Goal: Information Seeking & Learning: Learn about a topic

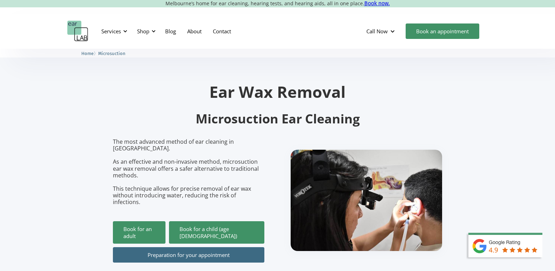
scroll to position [4, 0]
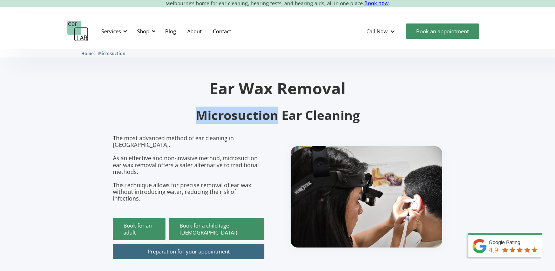
drag, startPoint x: 196, startPoint y: 114, endPoint x: 276, endPoint y: 114, distance: 80.9
click at [276, 114] on h2 "Microsuction Ear Cleaning" at bounding box center [277, 115] width 329 height 16
copy h2 "Microsuction"
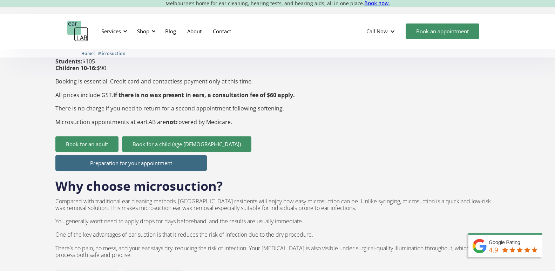
scroll to position [302, 0]
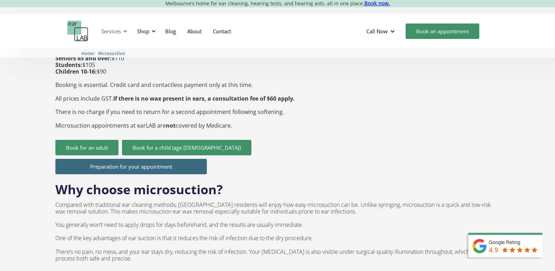
click at [118, 30] on div "Services" at bounding box center [111, 31] width 20 height 7
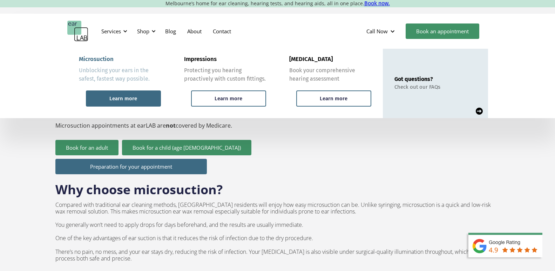
click at [121, 97] on div "Learn more" at bounding box center [123, 98] width 28 height 6
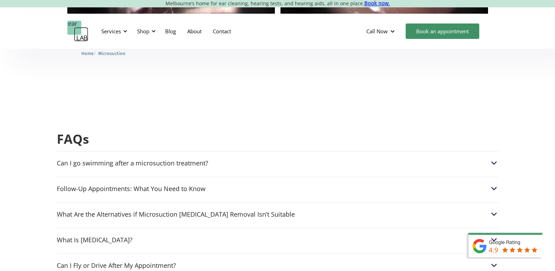
scroll to position [1700, 0]
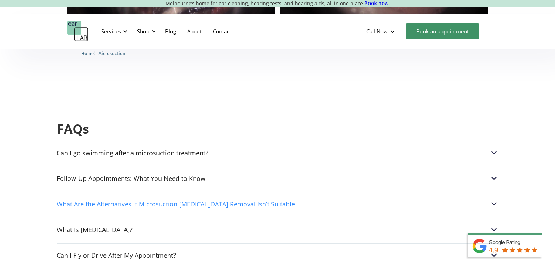
click at [487, 199] on div "What Are the Alternatives if Microsuction [MEDICAL_DATA] Removal Isn’t Suitable" at bounding box center [277, 203] width 441 height 9
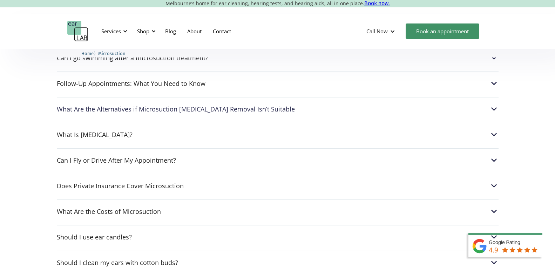
scroll to position [1791, 0]
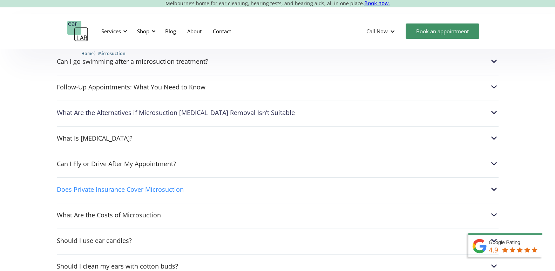
click at [494, 185] on img at bounding box center [493, 189] width 9 height 9
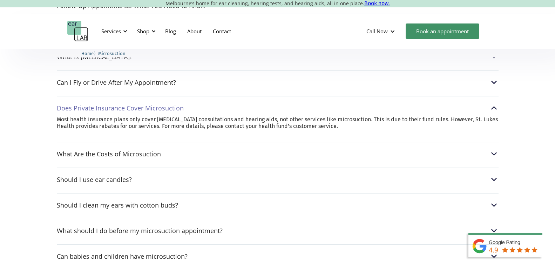
scroll to position [1876, 0]
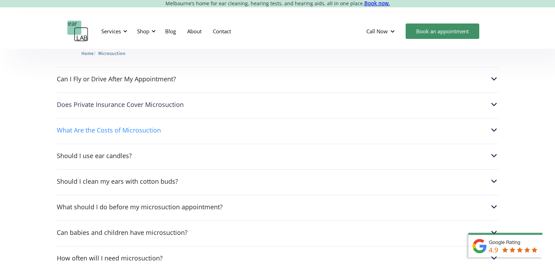
click at [495, 125] on img at bounding box center [493, 129] width 9 height 9
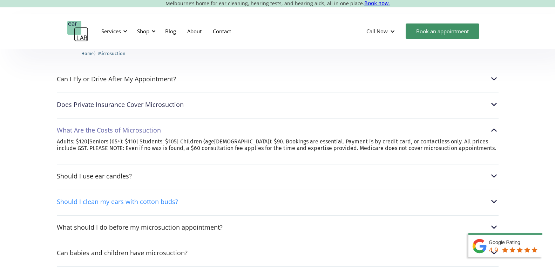
click at [497, 197] on img at bounding box center [493, 201] width 9 height 9
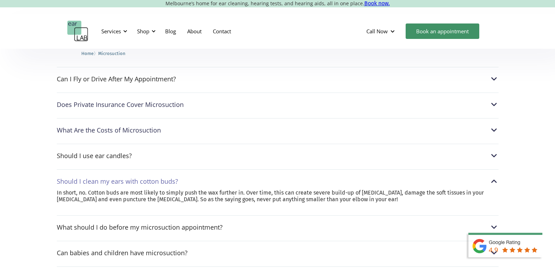
click at [500, 160] on div "FAQs Can I go swimming after a microsuction treatment? After a microsuction pro…" at bounding box center [277, 163] width 555 height 511
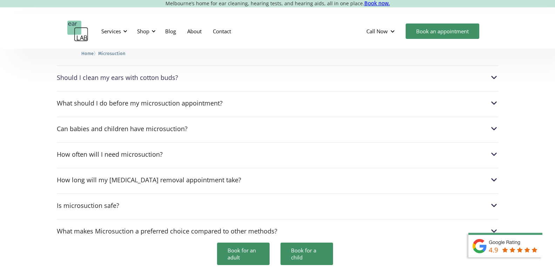
scroll to position [1987, 0]
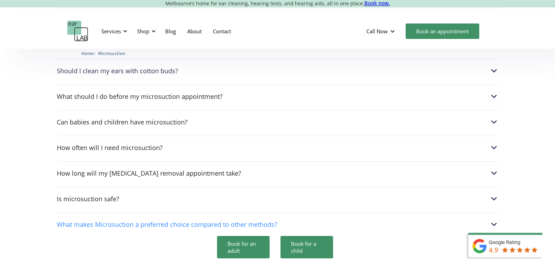
click at [492, 220] on img at bounding box center [493, 224] width 9 height 9
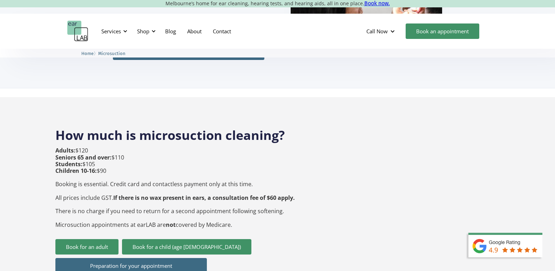
scroll to position [0, 0]
